Goal: Information Seeking & Learning: Learn about a topic

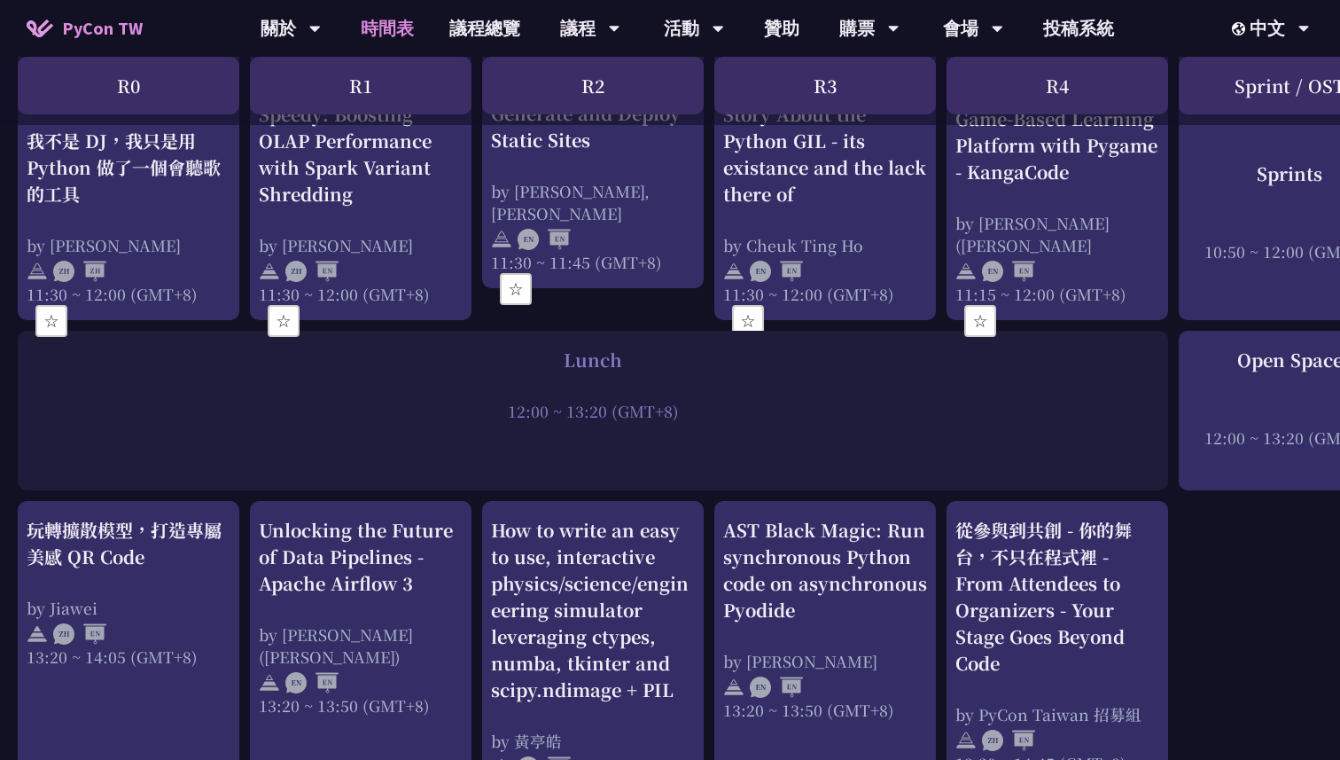
scroll to position [1188, 0]
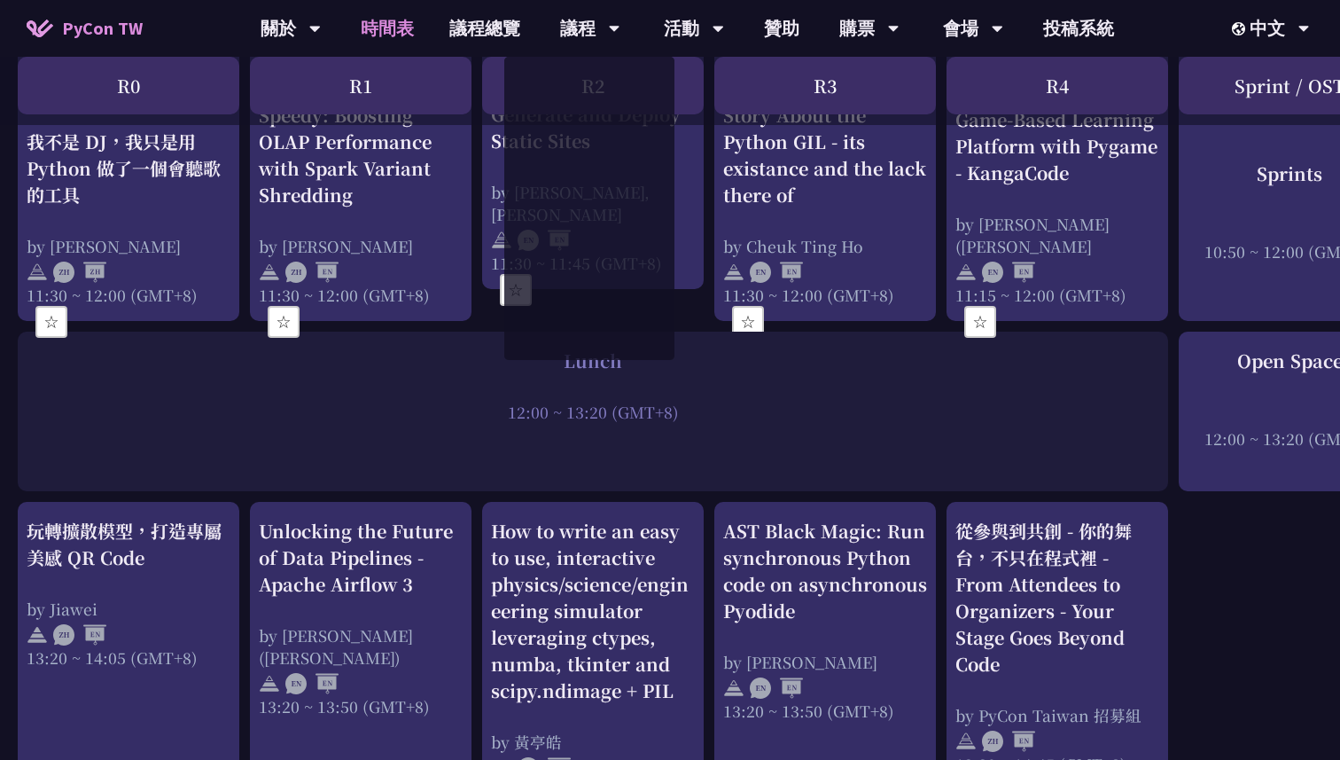
click at [741, 393] on div at bounding box center [593, 387] width 1133 height 27
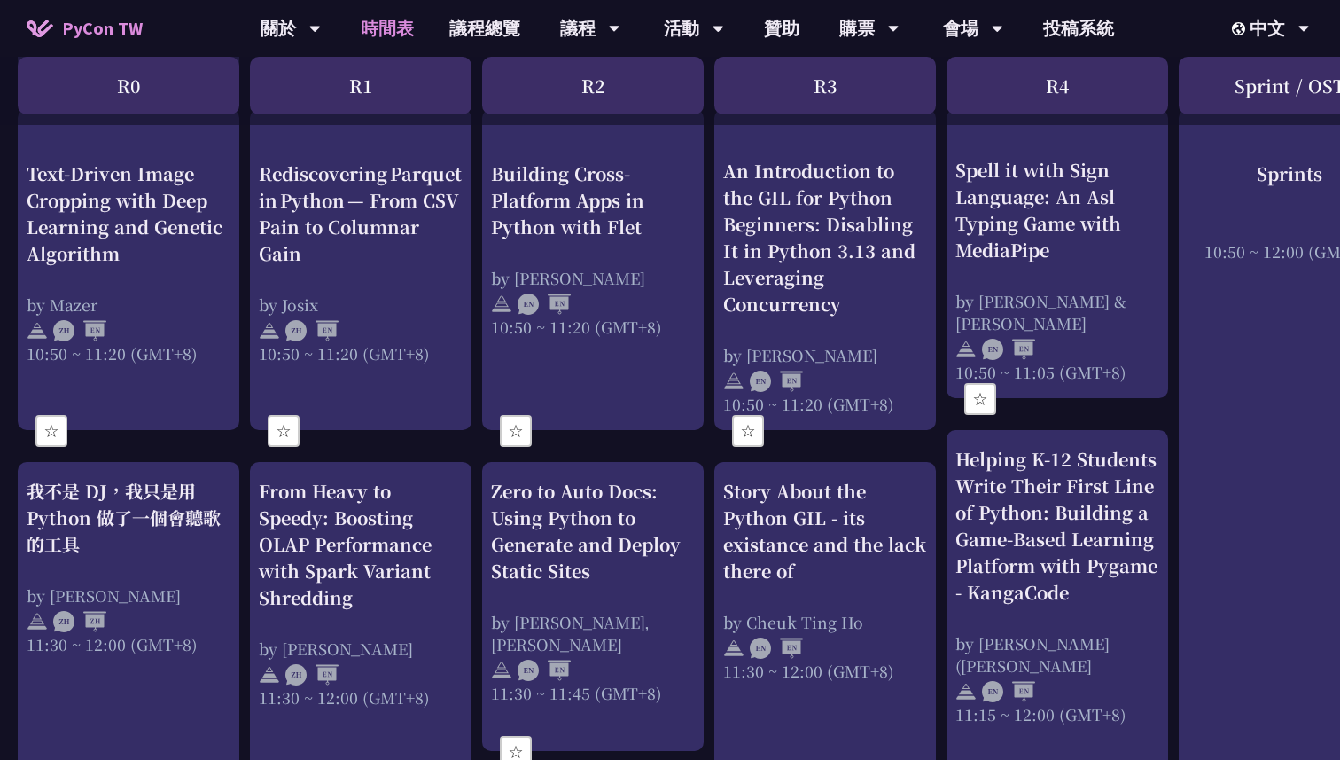
scroll to position [0, 0]
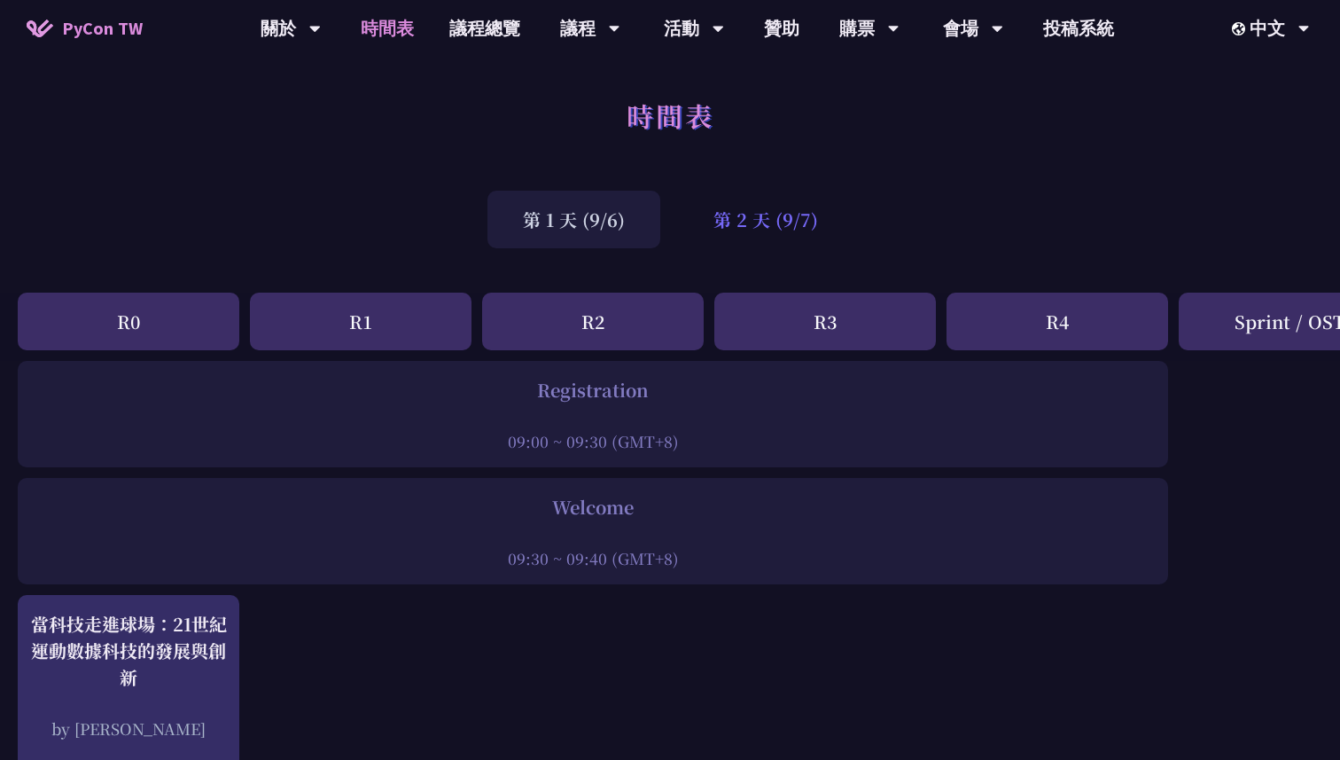
click at [750, 234] on div "第 2 天 (9/7)" at bounding box center [766, 220] width 176 height 58
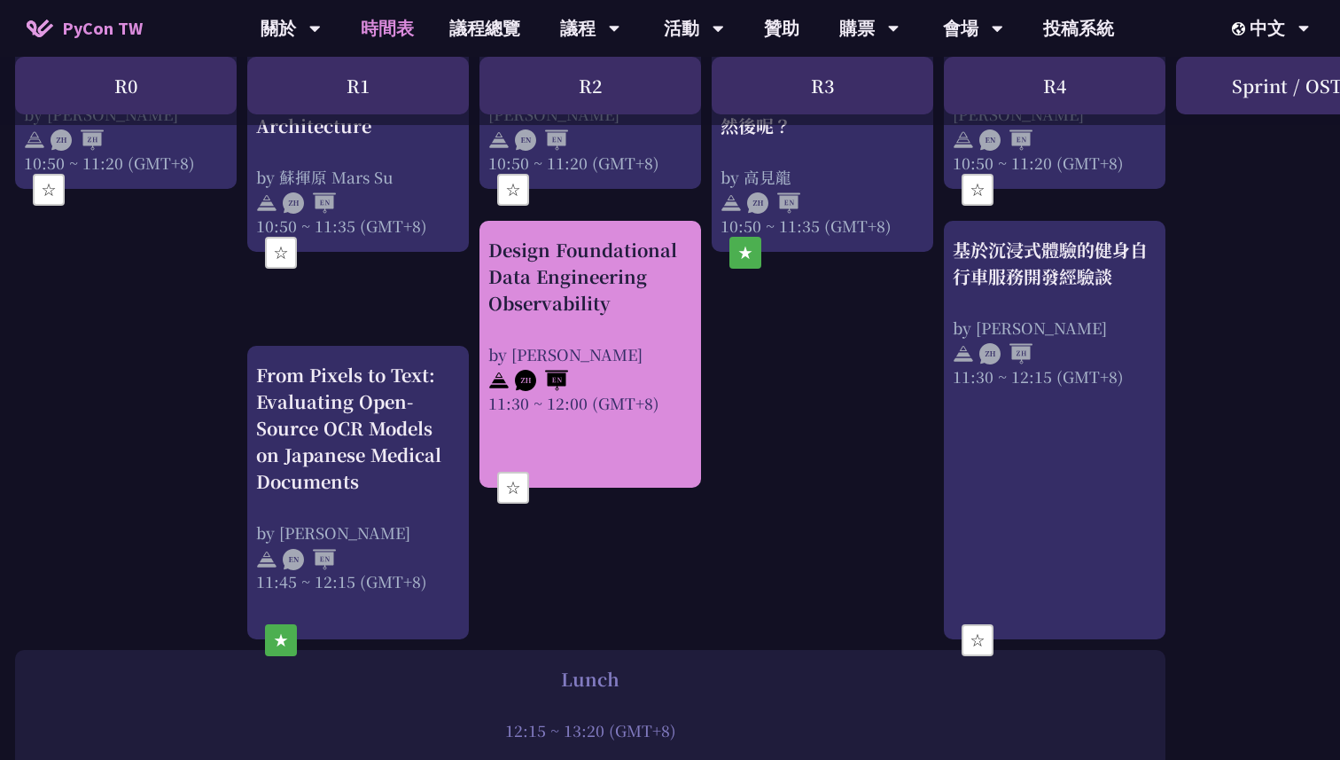
scroll to position [925, 3]
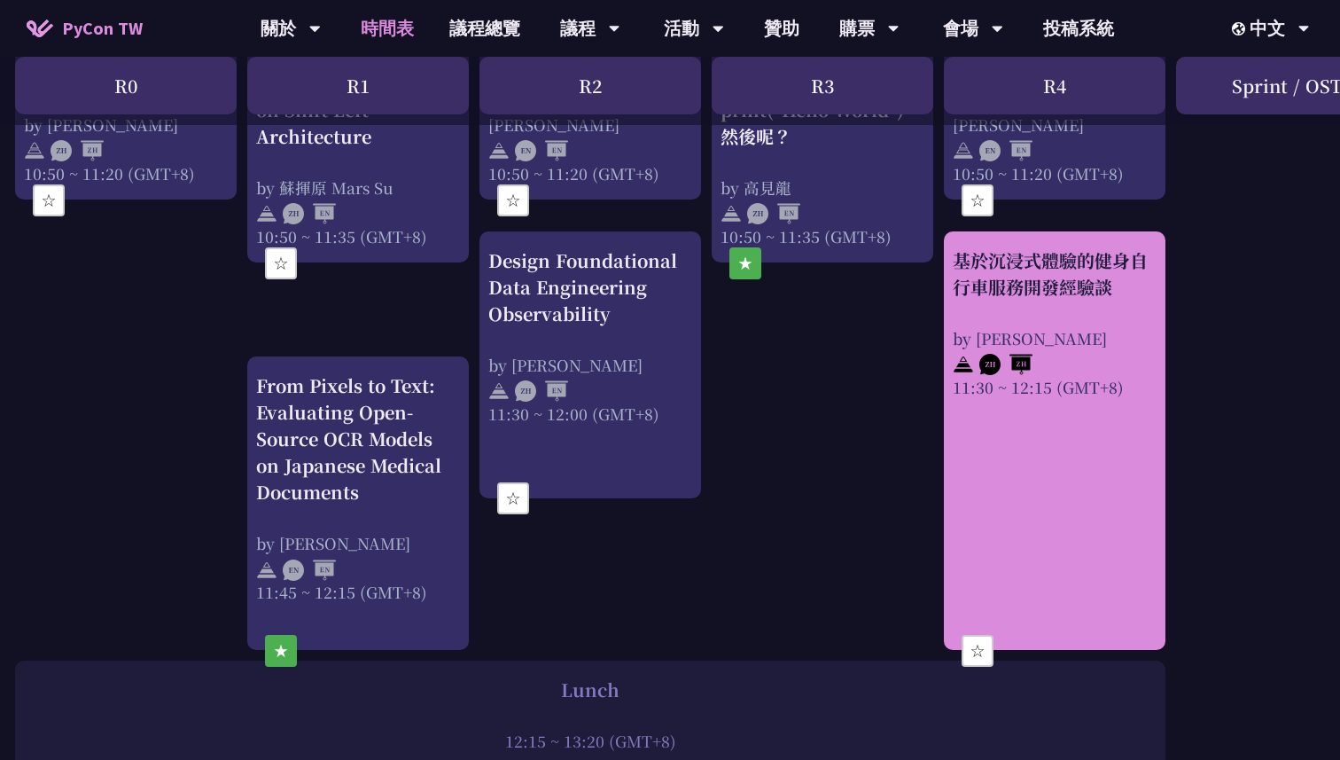
click at [1020, 293] on div "基於沉浸式體驗的健身自行車服務開發經驗談" at bounding box center [1055, 273] width 204 height 53
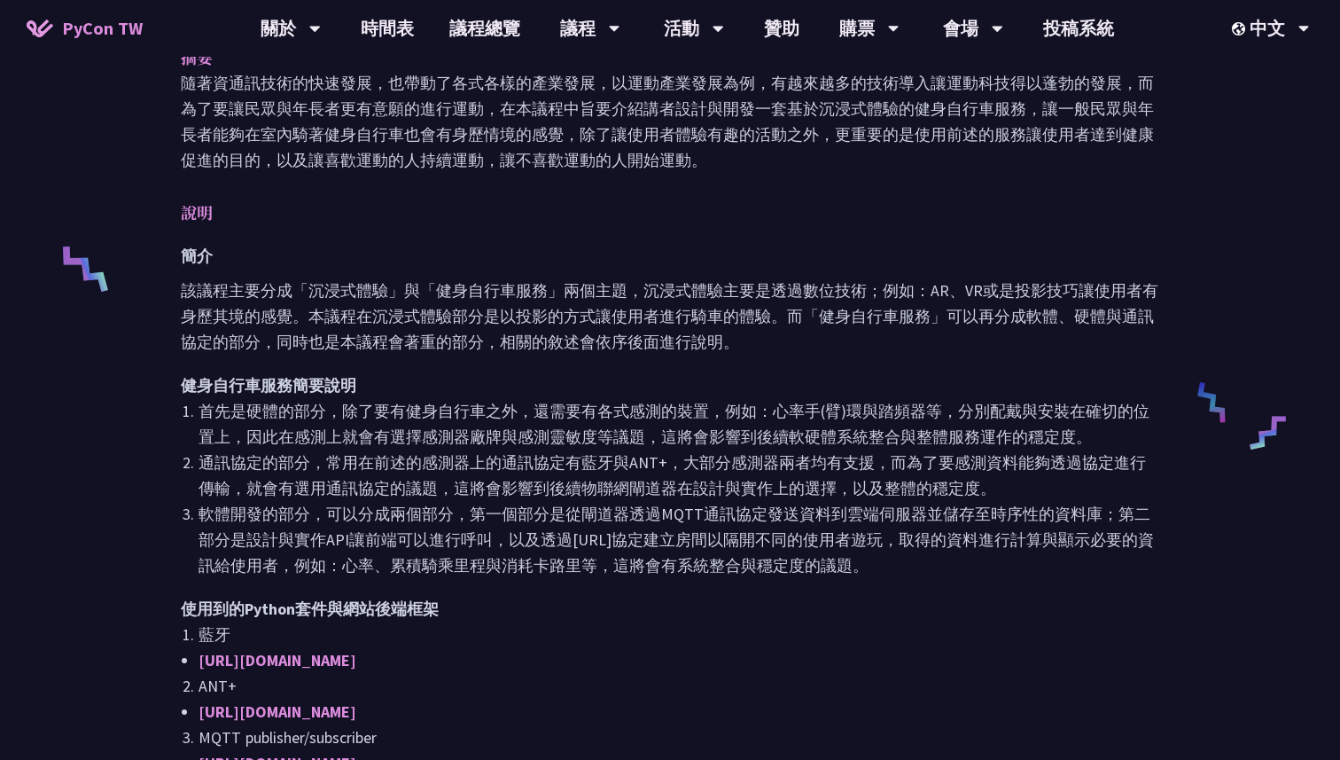
scroll to position [301, 0]
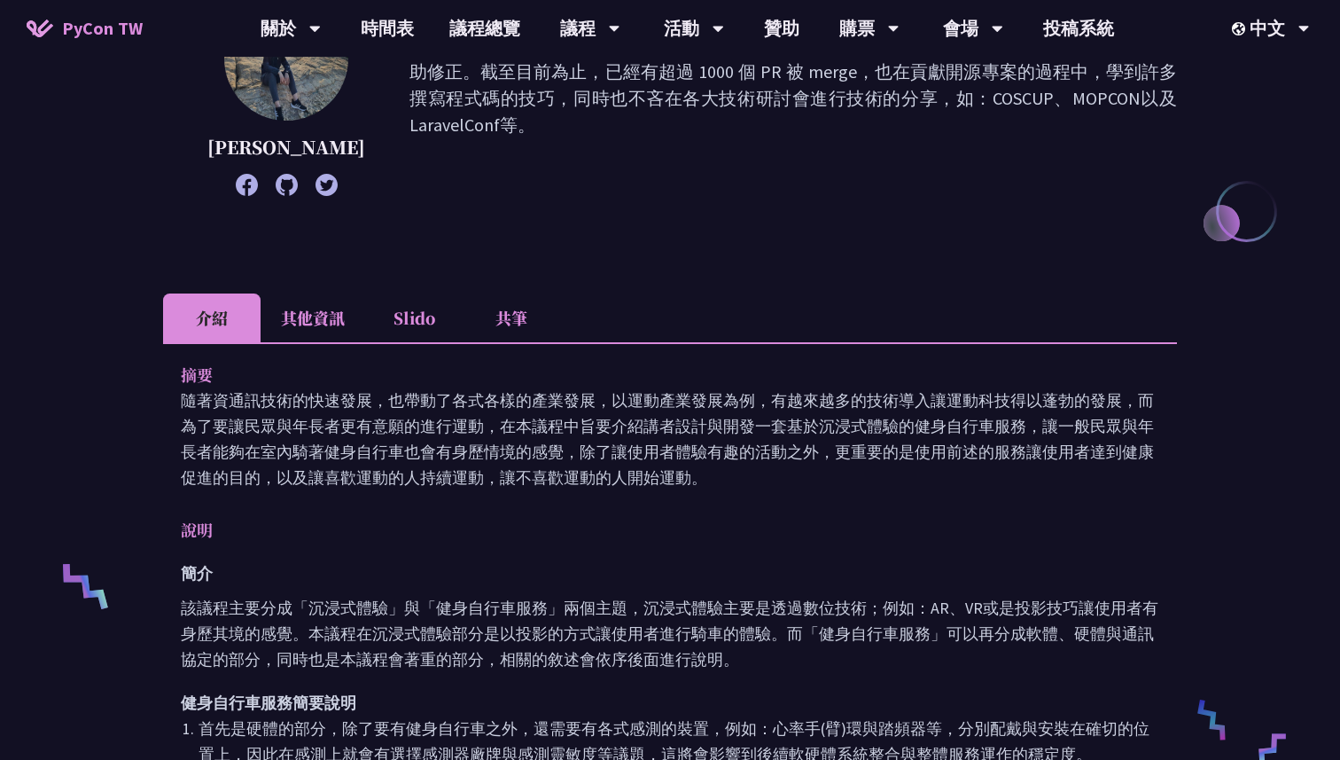
click at [495, 323] on li "共筆" at bounding box center [512, 317] width 98 height 49
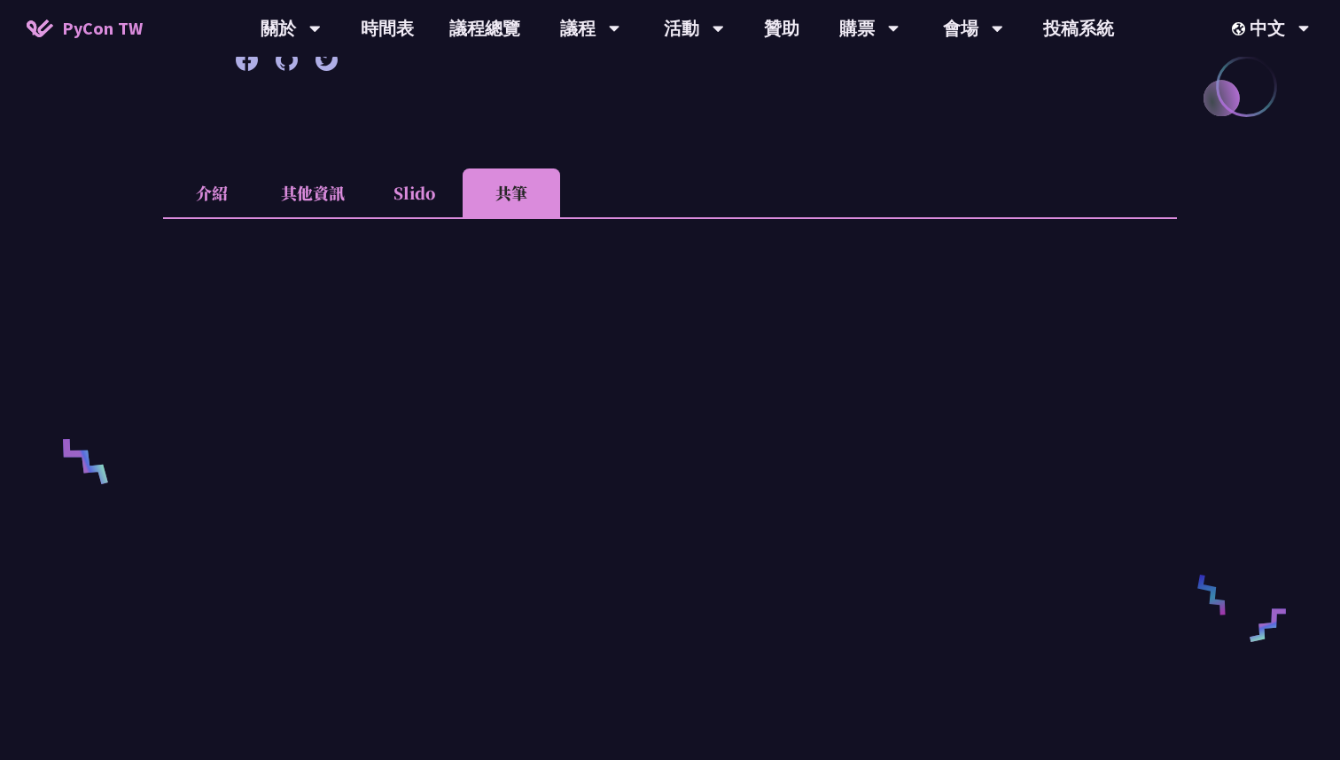
scroll to position [313, 0]
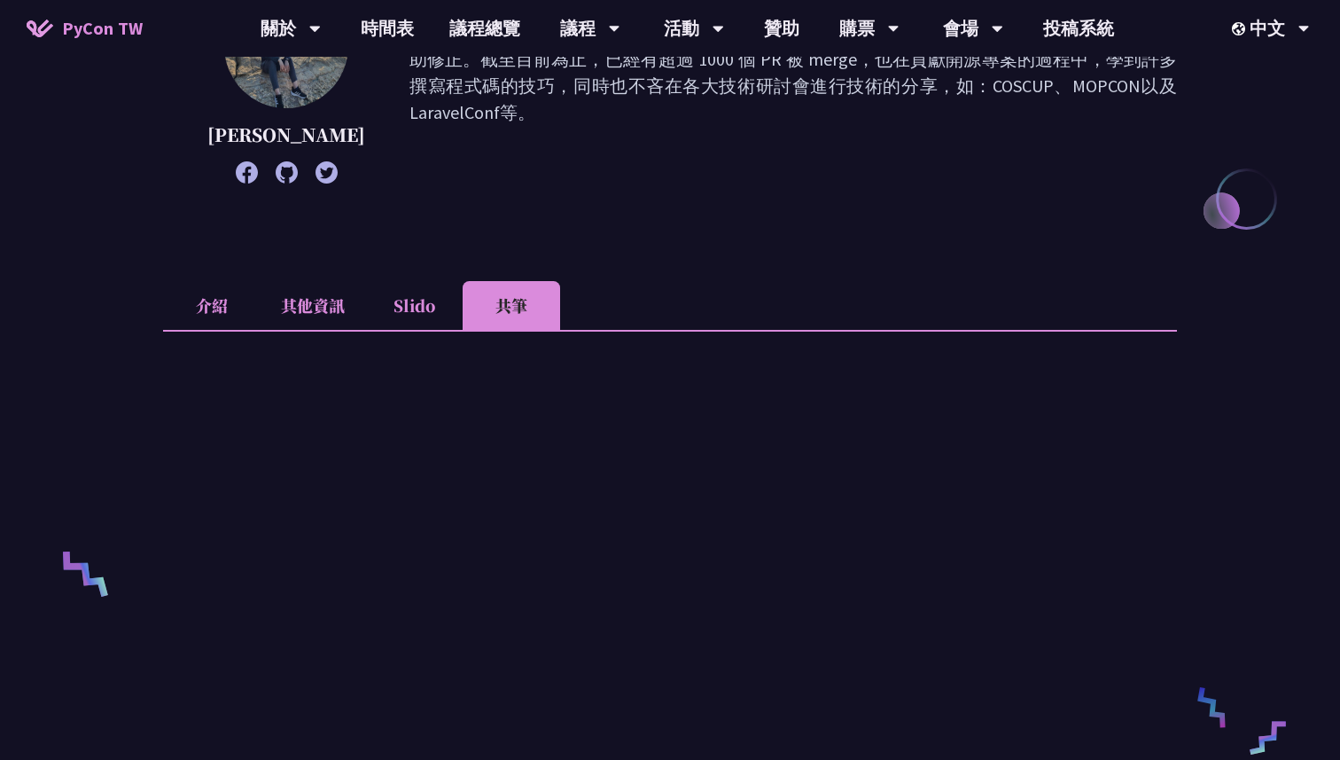
click at [310, 297] on li "其他資訊" at bounding box center [313, 305] width 105 height 49
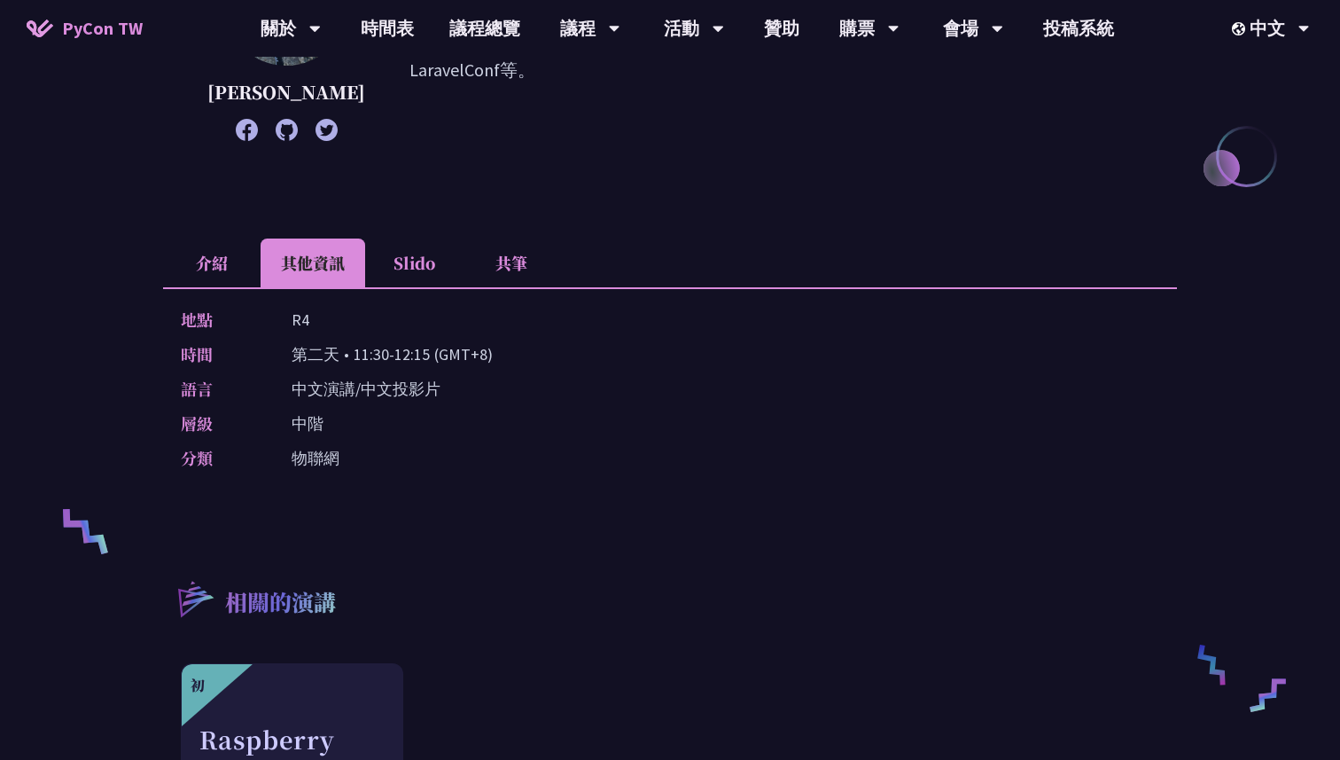
scroll to position [148, 0]
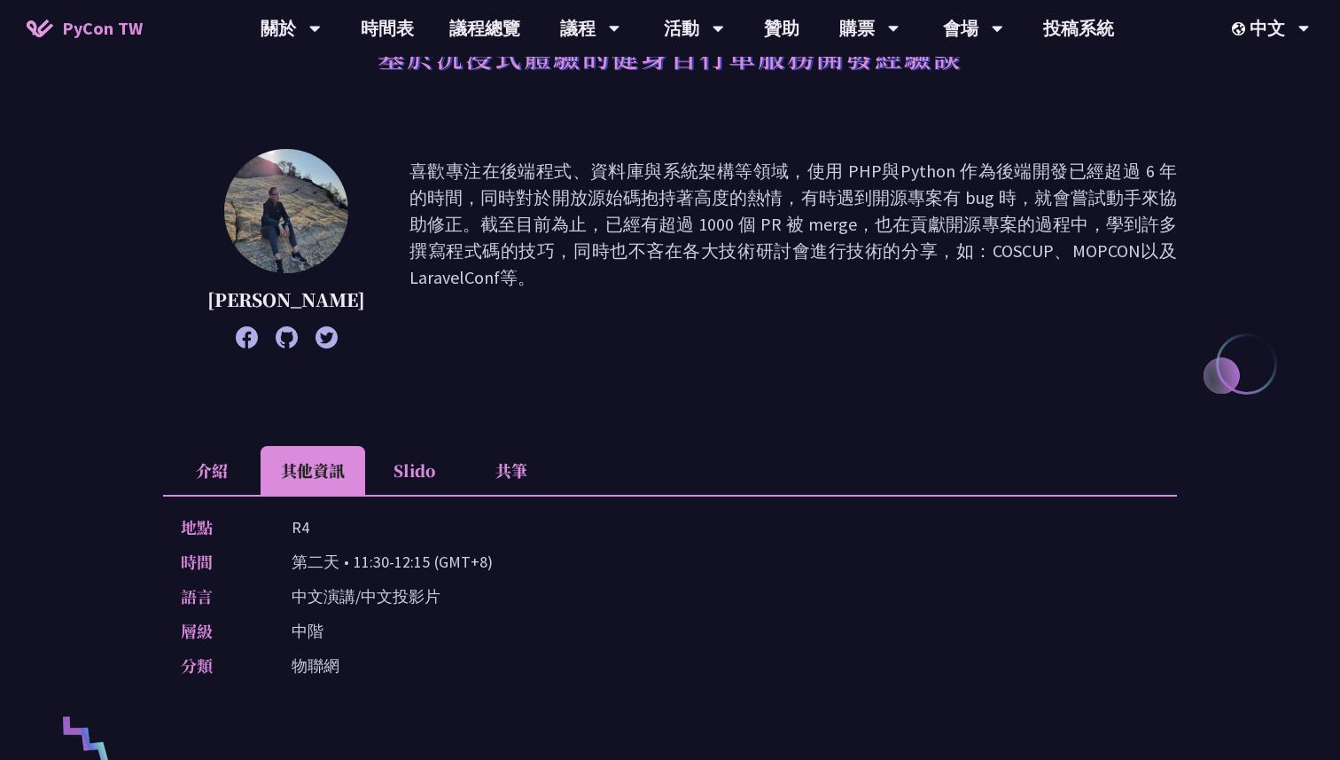
click at [233, 458] on li "介紹" at bounding box center [212, 470] width 98 height 49
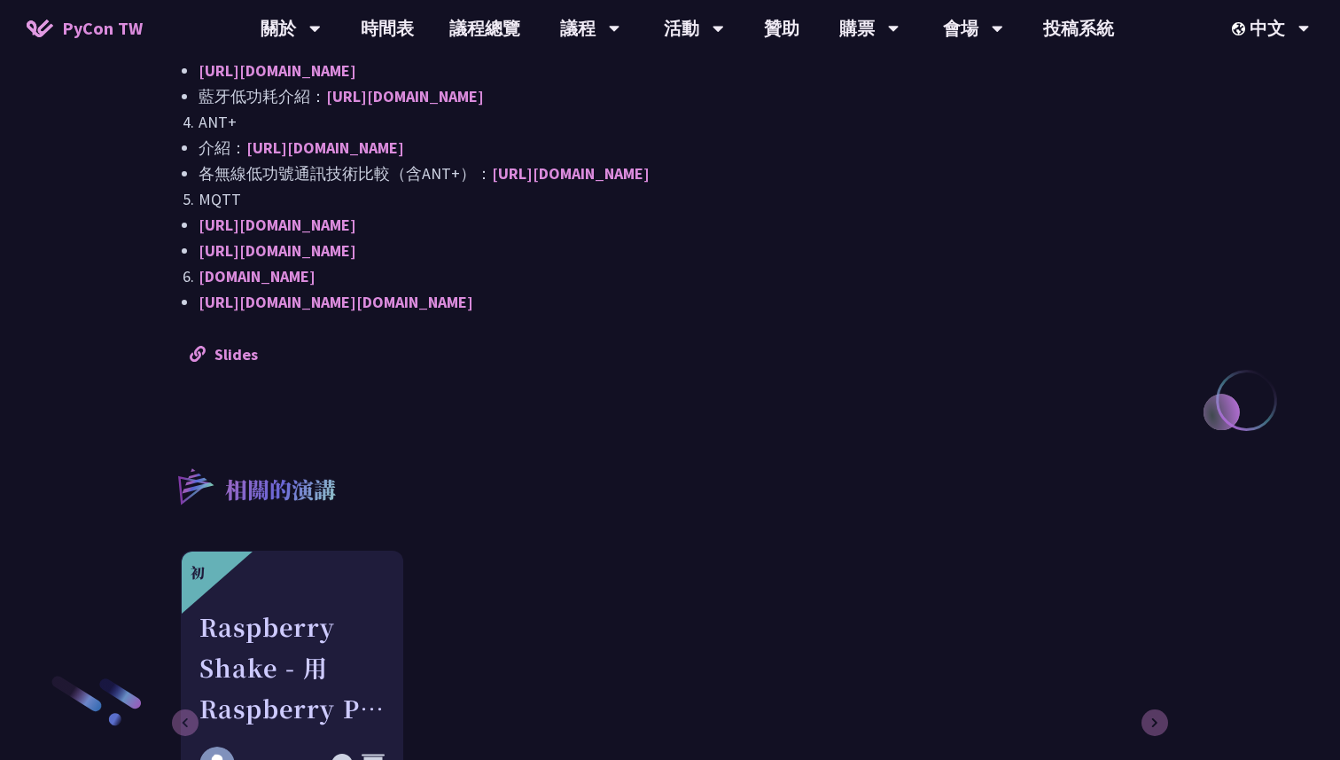
scroll to position [1847, 0]
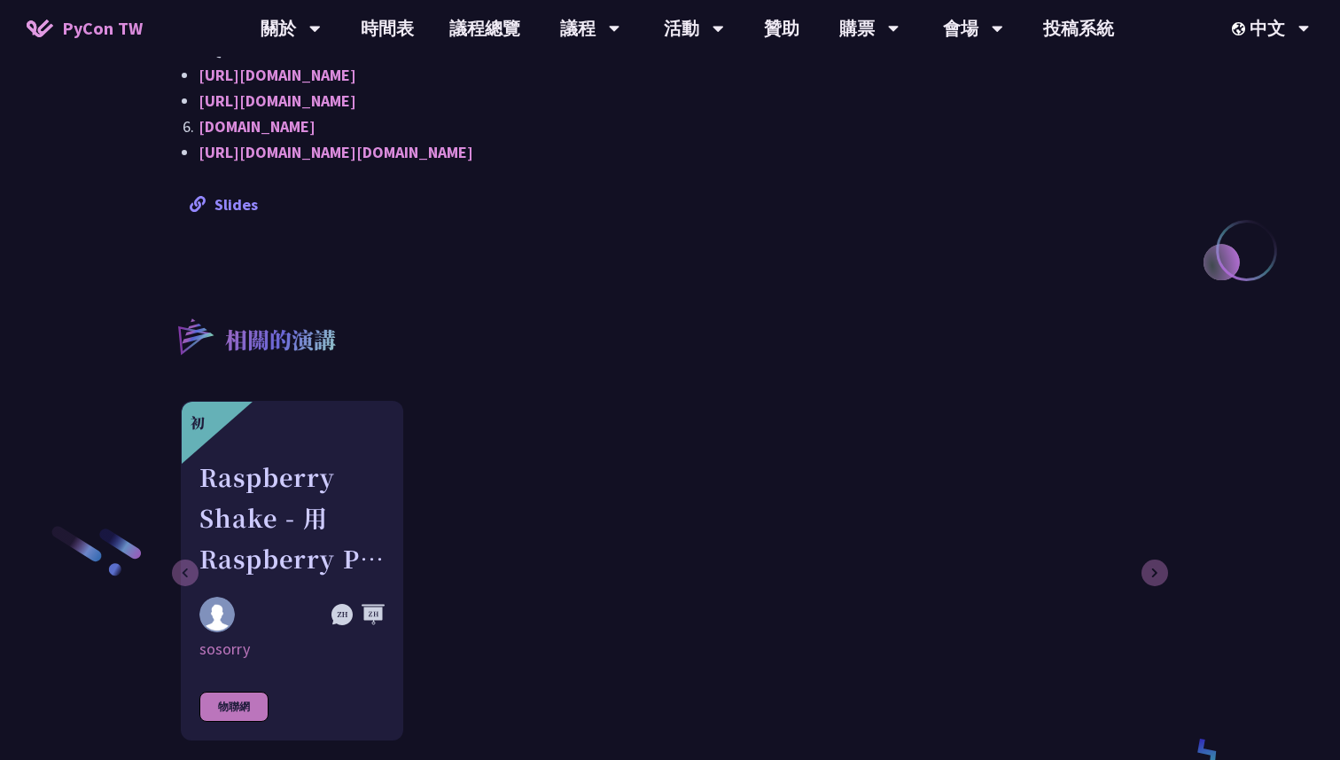
click at [251, 203] on link "Slides" at bounding box center [224, 204] width 68 height 20
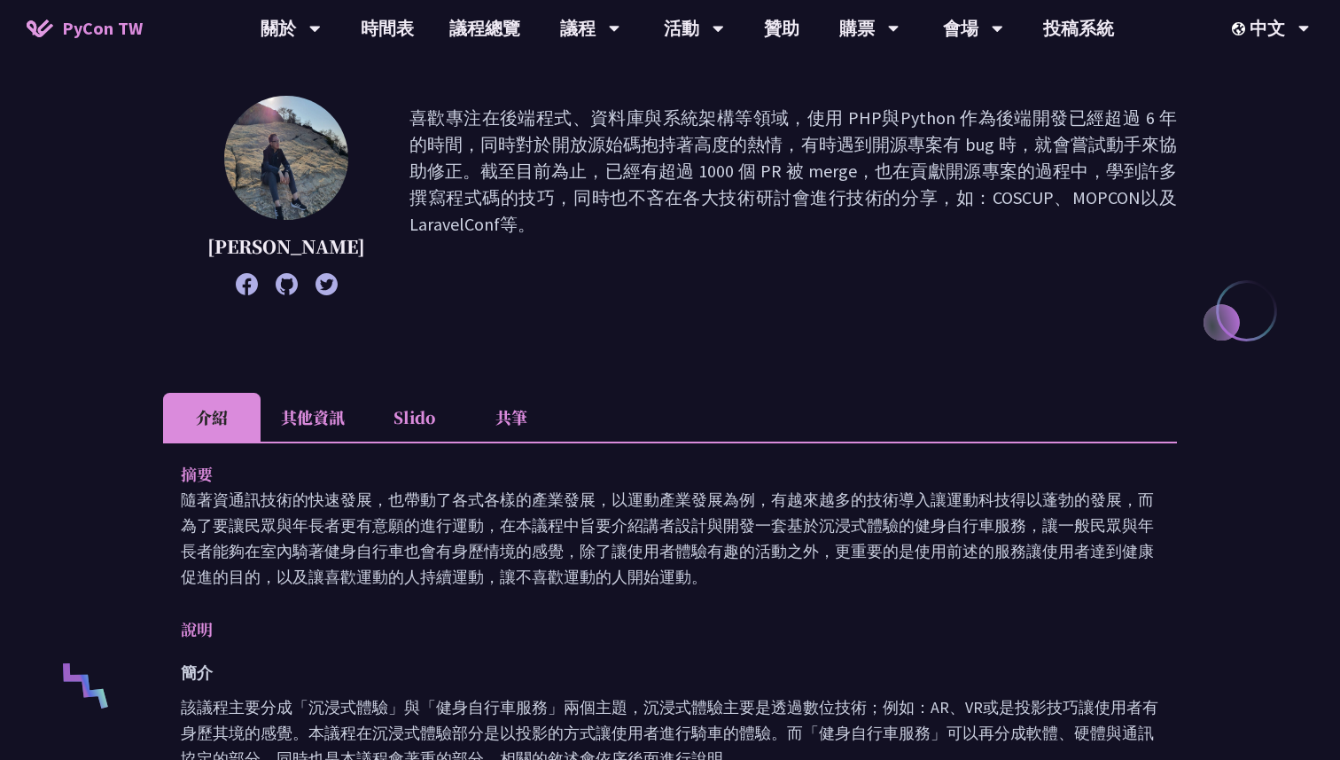
scroll to position [98, 0]
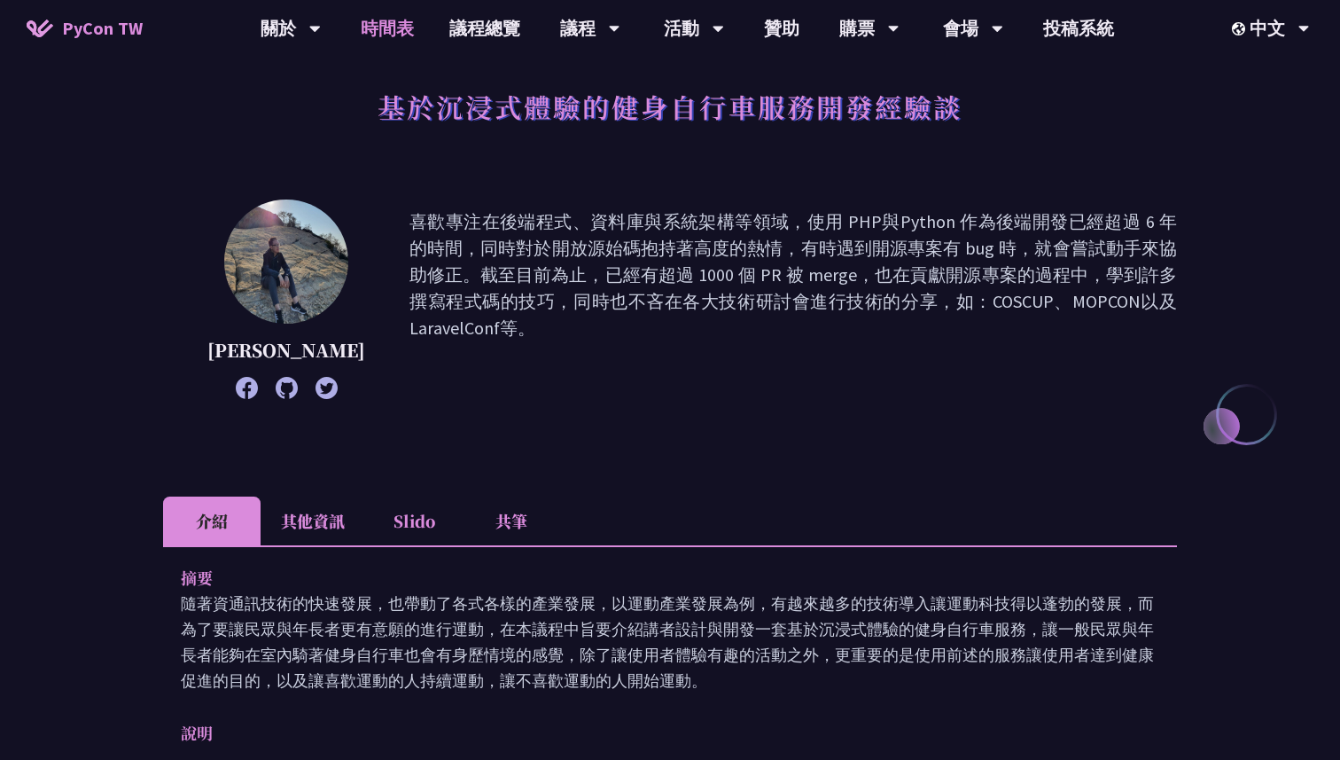
click at [385, 26] on link "時間表" at bounding box center [387, 28] width 89 height 57
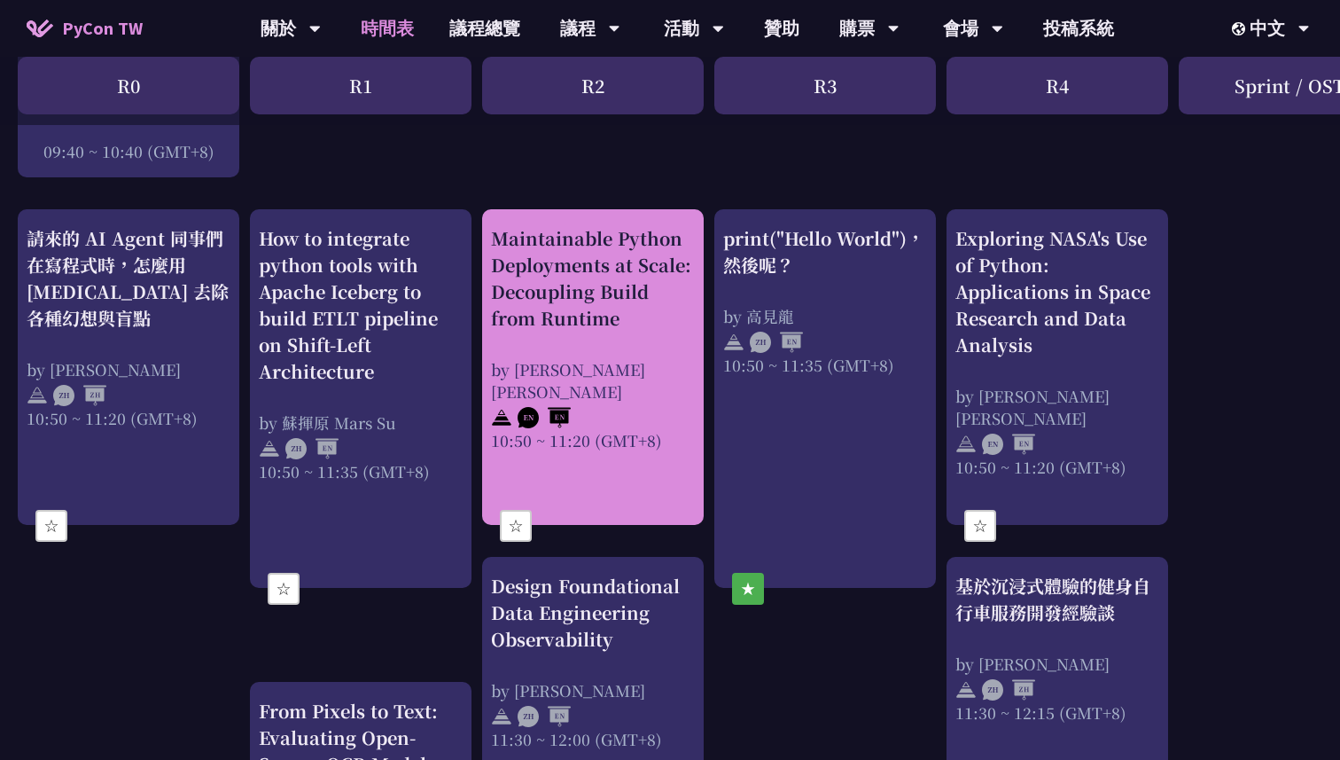
scroll to position [610, 0]
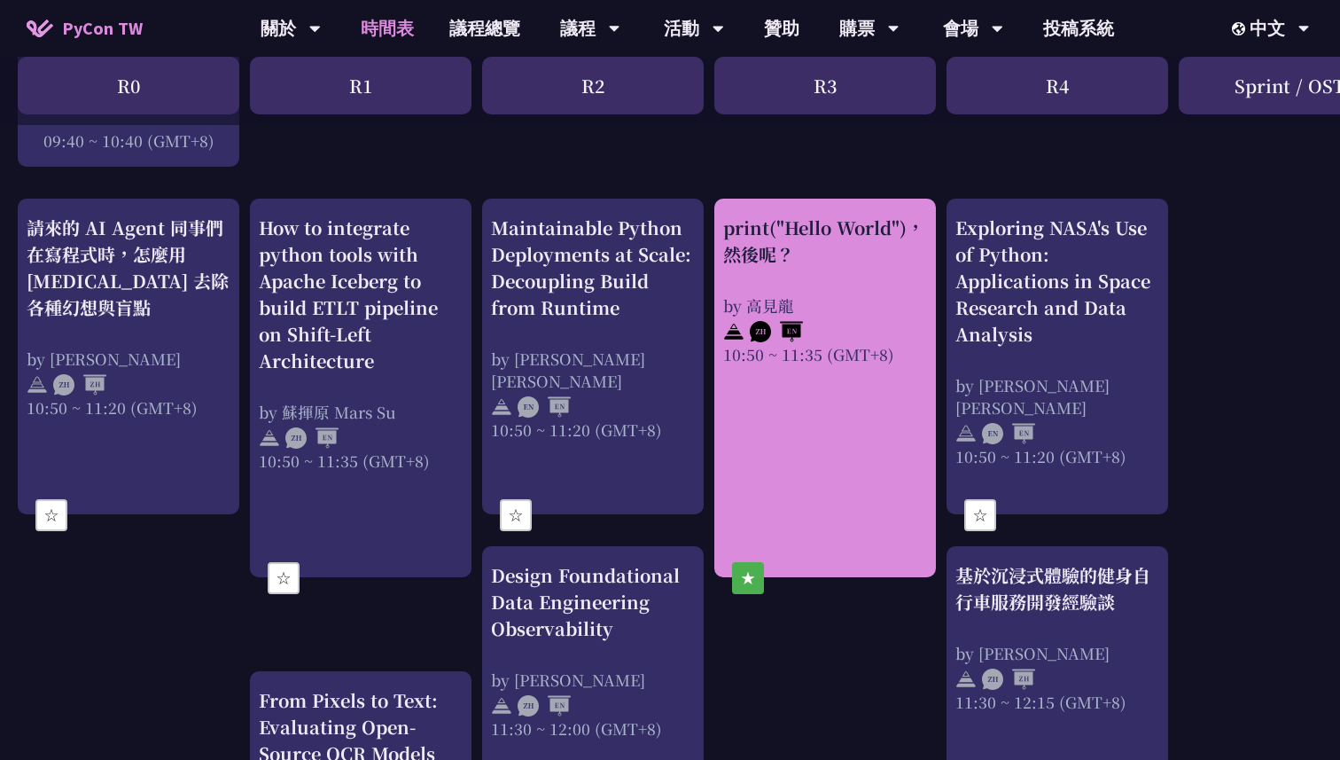
click at [735, 399] on link "print("Hello World")，然後呢？ by [PERSON_NAME] 10:50 ~ 11:35 (GMT+8)" at bounding box center [825, 389] width 204 height 348
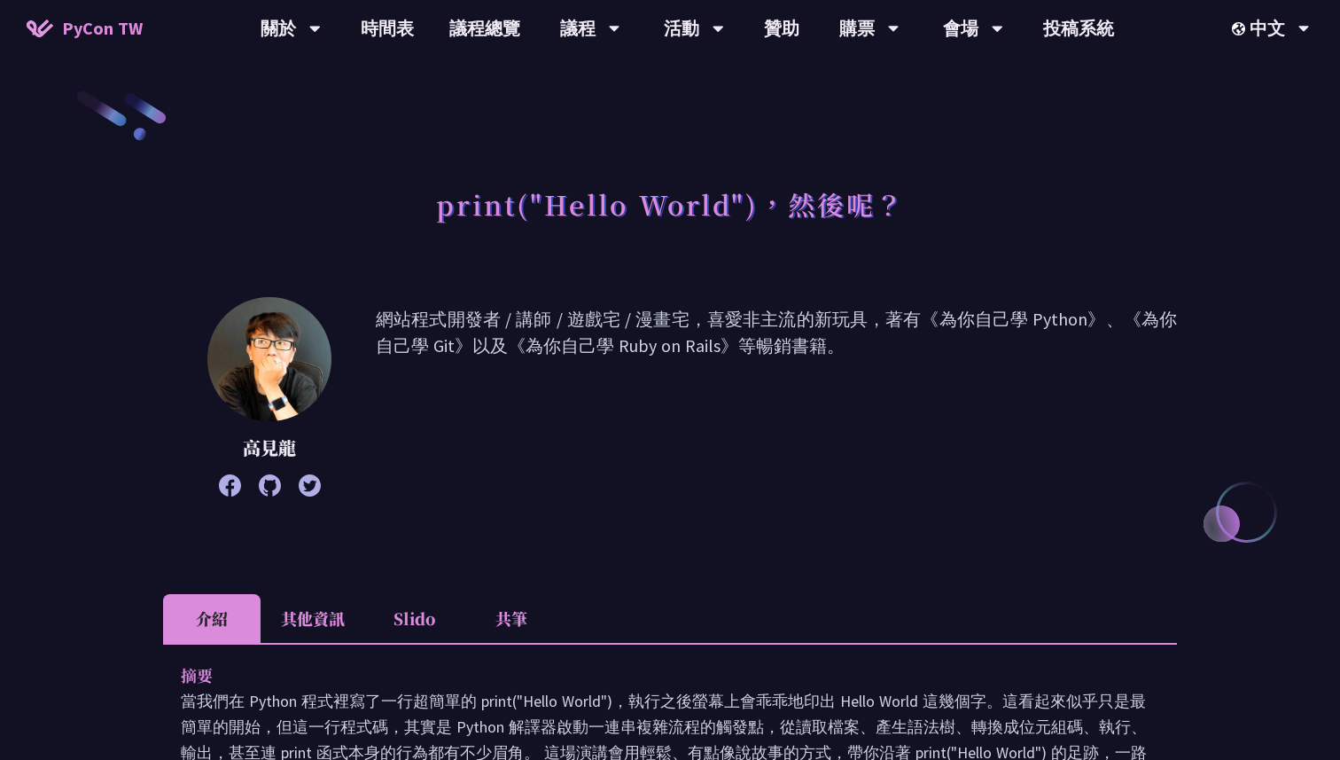
click at [497, 609] on li "共筆" at bounding box center [512, 618] width 98 height 49
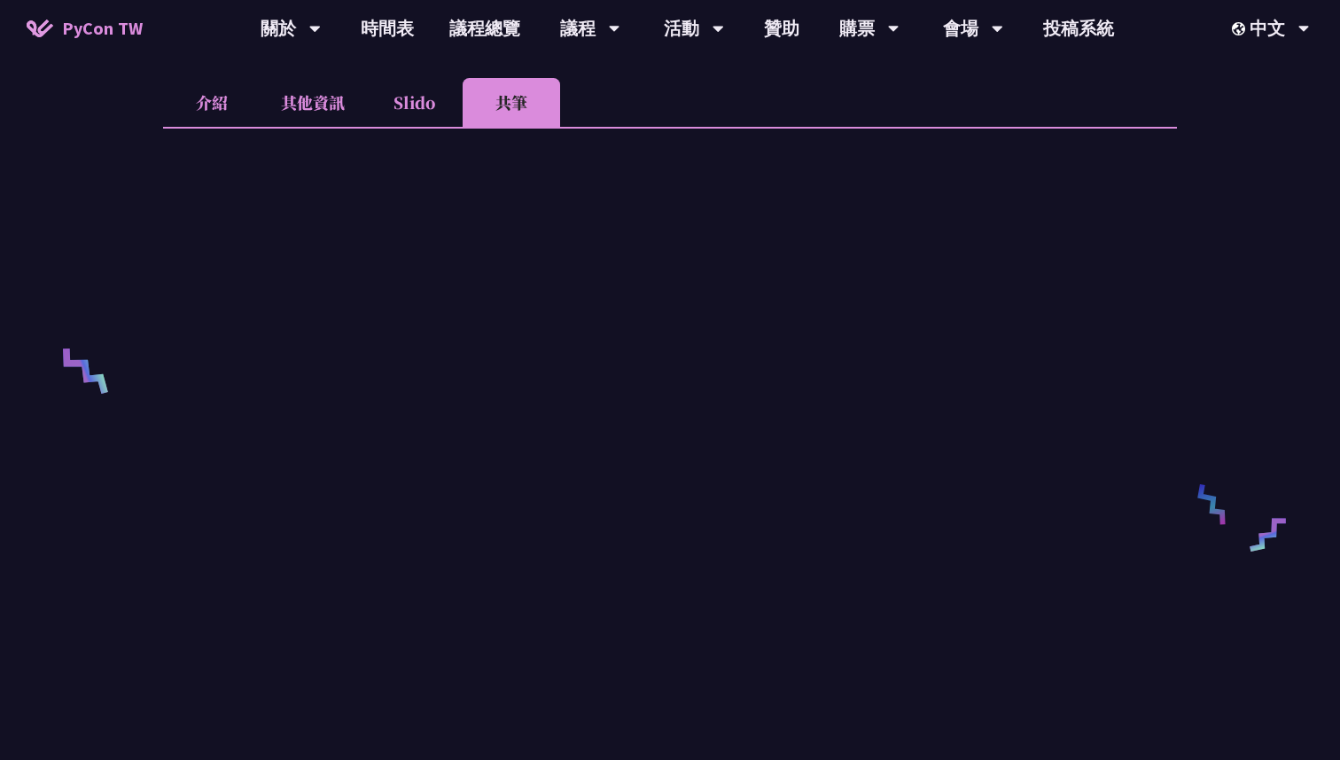
scroll to position [524, 0]
